Goal: Transaction & Acquisition: Purchase product/service

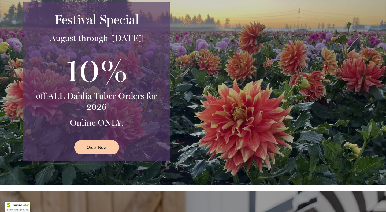
scroll to position [112, 0]
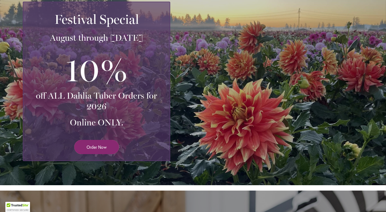
click at [95, 148] on span "Order Now" at bounding box center [96, 147] width 20 height 6
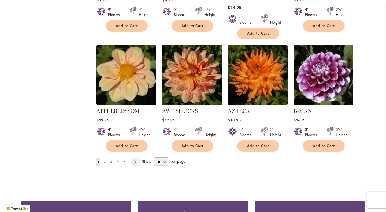
scroll to position [422, 0]
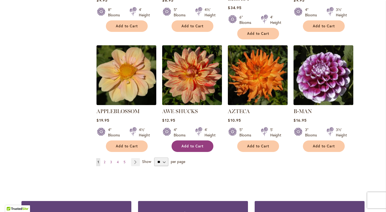
click at [193, 140] on button "Add to Cart" at bounding box center [192, 146] width 42 height 12
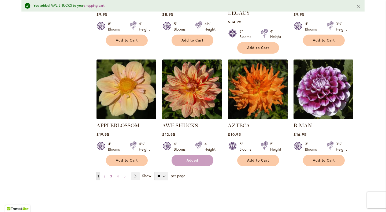
scroll to position [436, 0]
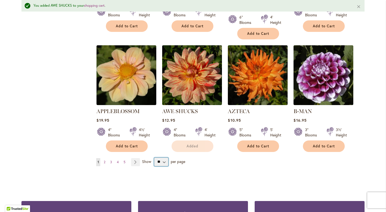
click at [162, 157] on select "** ** ** **" at bounding box center [161, 161] width 14 height 9
click at [159, 157] on select "** ** ** **" at bounding box center [161, 161] width 14 height 9
click at [157, 157] on select "** ** ** **" at bounding box center [161, 161] width 14 height 9
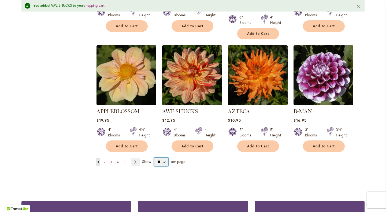
select select "**"
click at [154, 157] on select "** ** ** **" at bounding box center [161, 161] width 14 height 9
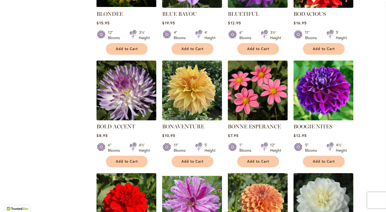
scroll to position [1215, 0]
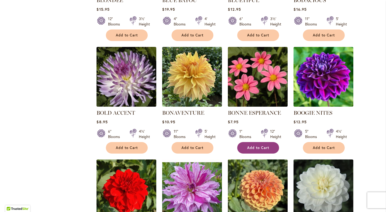
click at [256, 142] on button "Add to Cart" at bounding box center [258, 148] width 42 height 12
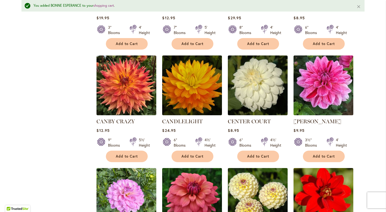
scroll to position [1679, 0]
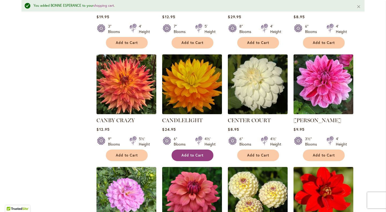
click at [194, 153] on span "Add to Cart" at bounding box center [192, 155] width 22 height 5
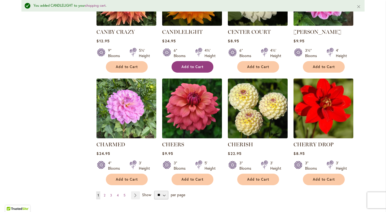
scroll to position [1770, 0]
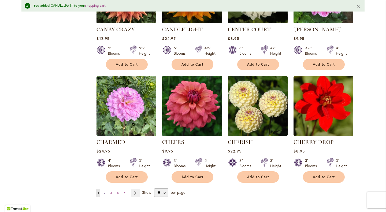
click at [104, 191] on span "2" at bounding box center [105, 193] width 2 height 4
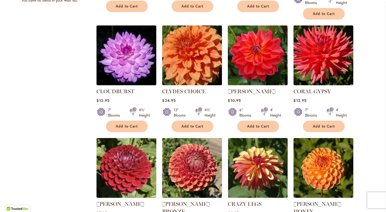
scroll to position [337, 0]
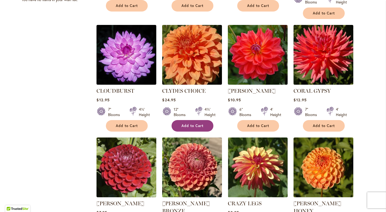
click at [190, 123] on span "Add to Cart" at bounding box center [192, 125] width 22 height 5
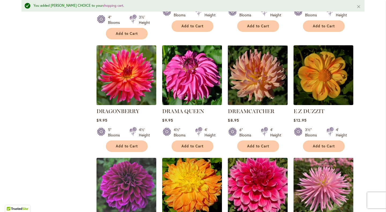
scroll to position [1036, 0]
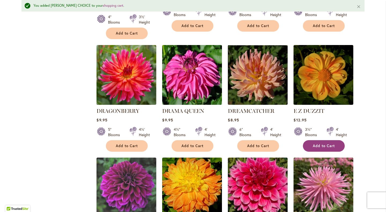
click at [321, 144] on span "Add to Cart" at bounding box center [324, 146] width 22 height 5
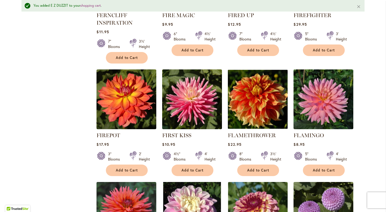
scroll to position [1595, 0]
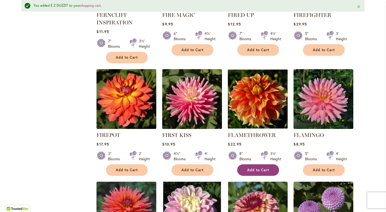
click at [259, 164] on button "Add to Cart" at bounding box center [258, 170] width 42 height 12
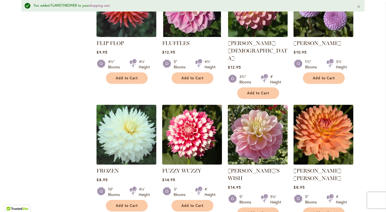
scroll to position [1802, 0]
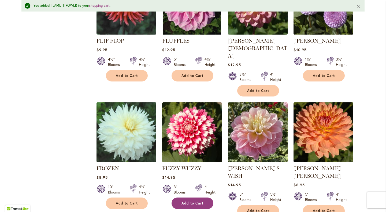
click at [197, 201] on span "Add to Cart" at bounding box center [192, 203] width 22 height 5
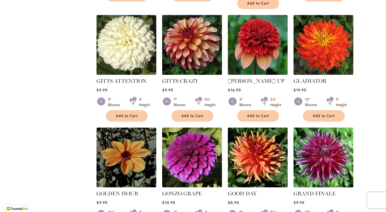
scroll to position [348, 0]
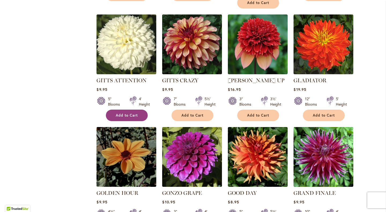
click at [123, 113] on span "Add to Cart" at bounding box center [127, 115] width 22 height 5
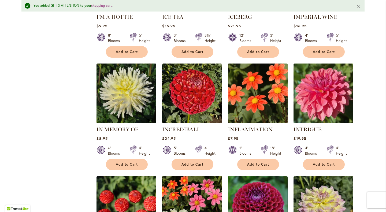
scroll to position [1474, 0]
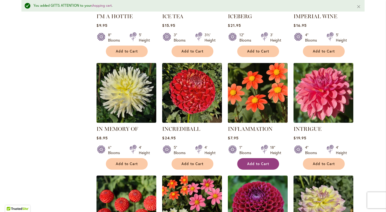
click at [256, 161] on span "Add to Cart" at bounding box center [258, 163] width 22 height 5
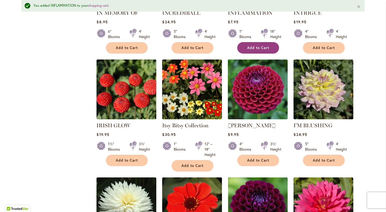
scroll to position [1590, 0]
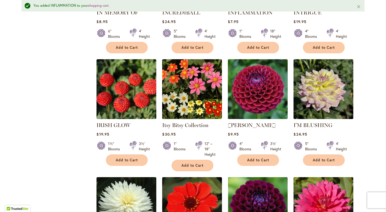
click at [234, 131] on span "$9.95" at bounding box center [233, 133] width 11 height 5
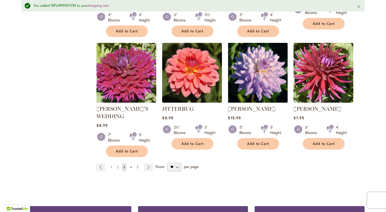
scroll to position [1845, 0]
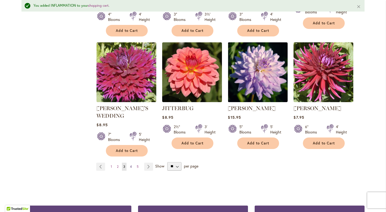
click at [130, 164] on span "4" at bounding box center [131, 166] width 2 height 4
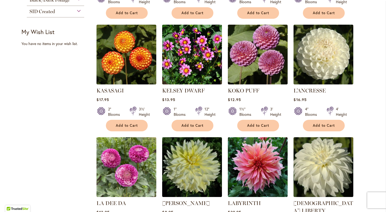
scroll to position [210, 0]
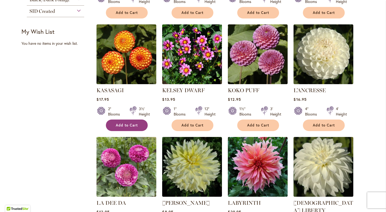
click at [123, 126] on span "Add to Cart" at bounding box center [127, 125] width 22 height 5
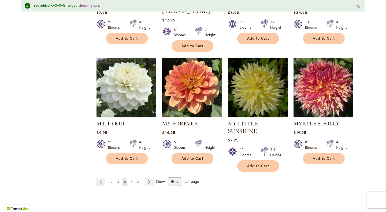
scroll to position [1819, 0]
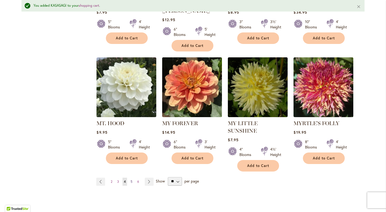
click at [130, 179] on span "5" at bounding box center [131, 181] width 2 height 4
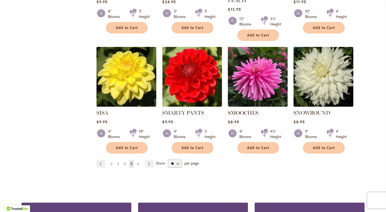
scroll to position [1808, 0]
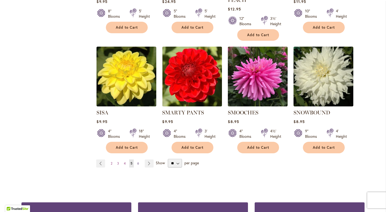
click at [137, 161] on span "6" at bounding box center [138, 163] width 2 height 4
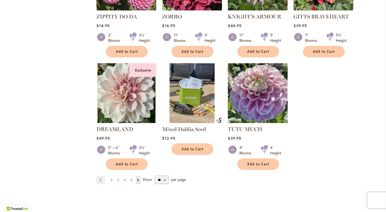
scroll to position [1762, 0]
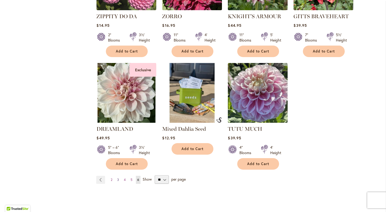
click at [117, 178] on span "3" at bounding box center [118, 180] width 2 height 4
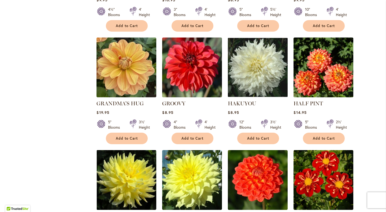
scroll to position [550, 0]
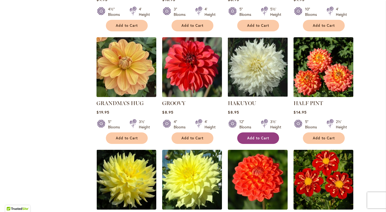
click at [260, 134] on button "Add to Cart" at bounding box center [258, 138] width 42 height 12
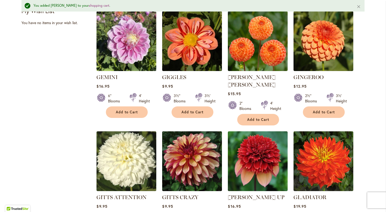
scroll to position [0, 0]
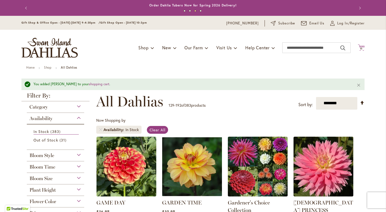
click at [360, 48] on span "11" at bounding box center [361, 48] width 3 height 3
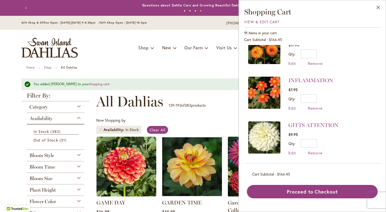
scroll to position [62, 0]
click at [323, 124] on link "GITTS ATTENTION" at bounding box center [313, 125] width 50 height 6
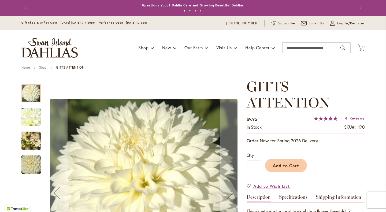
click at [360, 49] on span "11" at bounding box center [361, 48] width 3 height 3
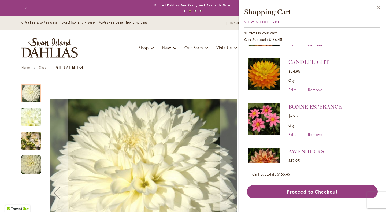
scroll to position [372, 0]
